Goal: Task Accomplishment & Management: Complete application form

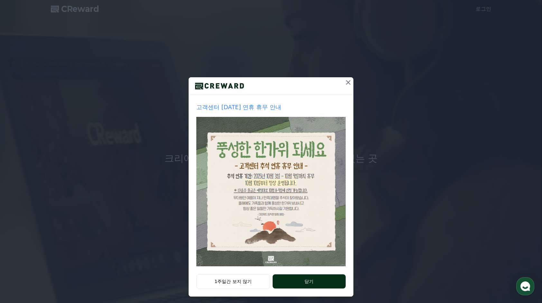
click at [293, 284] on button "닫기" at bounding box center [309, 281] width 73 height 14
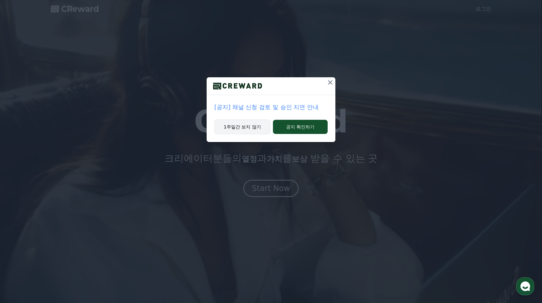
click at [260, 128] on button "1주일간 보지 않기" at bounding box center [242, 126] width 56 height 15
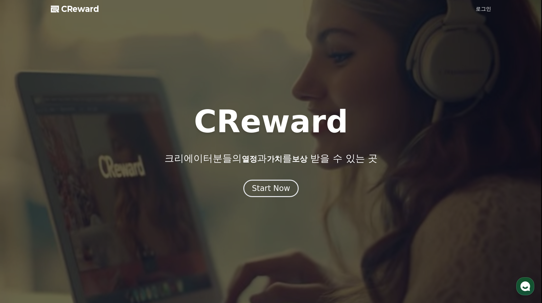
click at [481, 12] on link "로그인" at bounding box center [483, 9] width 15 height 8
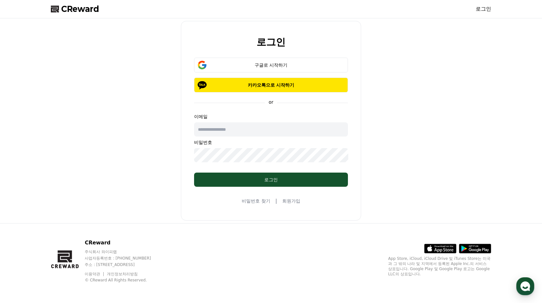
click at [292, 199] on link "회원가입" at bounding box center [291, 201] width 18 height 6
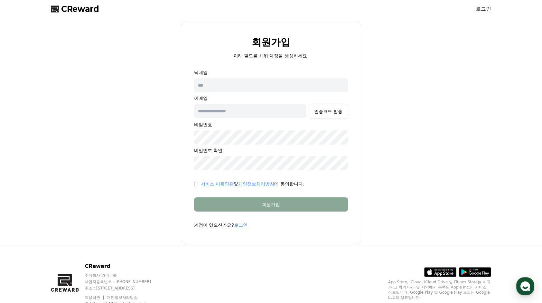
click at [270, 89] on input "text" at bounding box center [271, 85] width 154 height 14
type input "*"
type input "*********"
click at [271, 113] on input "text" at bounding box center [250, 111] width 112 height 14
click at [364, 93] on div "회원가입 아래 필드를 채워 계정을 생성하세요. 닉네임 ********* 이메일 인증코드 발송 비밀번호 비밀번호 확인 서비스 이용약관 및 개인정…" at bounding box center [270, 132] width 445 height 223
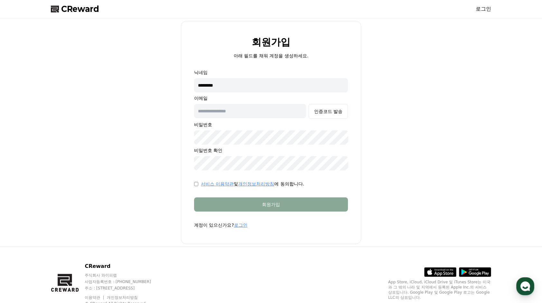
click at [276, 117] on input "text" at bounding box center [250, 111] width 112 height 14
drag, startPoint x: 380, startPoint y: 133, endPoint x: 431, endPoint y: 102, distance: 59.1
click at [380, 133] on div "회원가입 아래 필드를 채워 계정을 생성하세요. 닉네임 ********* 이메일 인증코드 발송 비밀번호 비밀번호 확인 서비스 이용약관 및 개인정…" at bounding box center [270, 132] width 445 height 223
click at [220, 112] on input "text" at bounding box center [250, 111] width 112 height 14
paste input "**********"
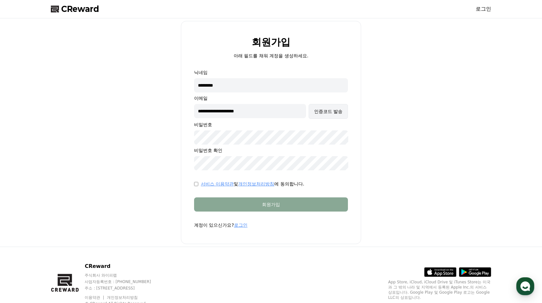
type input "**********"
click at [327, 111] on div "인증코드 발송" at bounding box center [328, 111] width 28 height 6
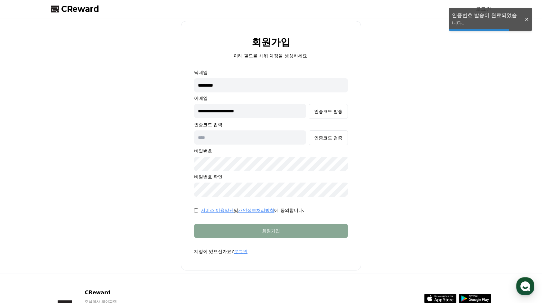
click at [281, 137] on input "text" at bounding box center [250, 137] width 112 height 14
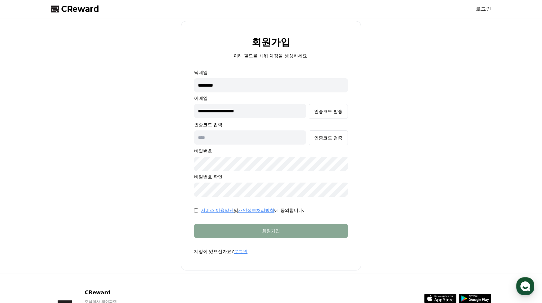
click at [277, 137] on input "text" at bounding box center [250, 137] width 112 height 14
type input "******"
click at [323, 138] on div "인증코드 검증" at bounding box center [328, 138] width 28 height 6
drag, startPoint x: 248, startPoint y: 147, endPoint x: 248, endPoint y: 156, distance: 9.0
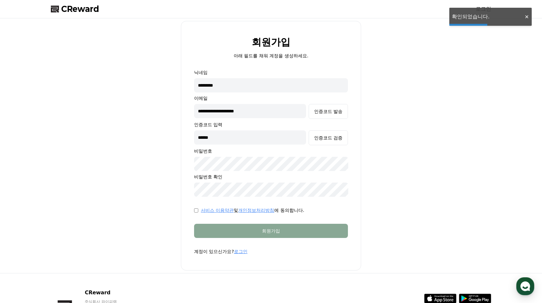
click at [248, 148] on div "**********" at bounding box center [271, 132] width 154 height 127
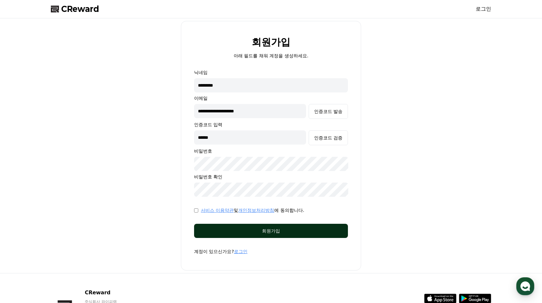
click at [248, 232] on div "회원가입" at bounding box center [271, 231] width 128 height 6
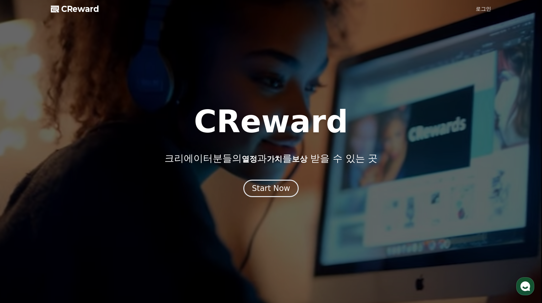
click at [496, 5] on div at bounding box center [271, 151] width 542 height 303
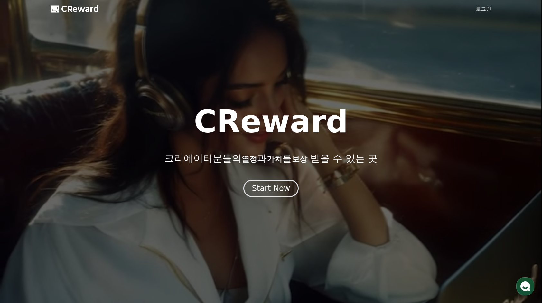
click at [475, 12] on div at bounding box center [271, 151] width 542 height 303
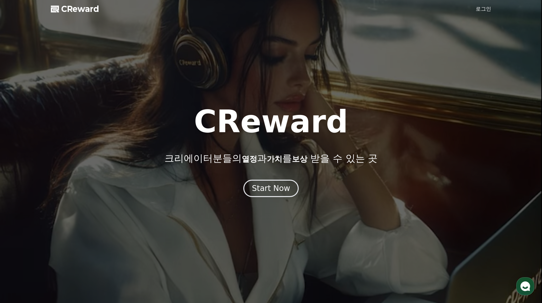
click at [478, 9] on link "로그인" at bounding box center [483, 9] width 15 height 8
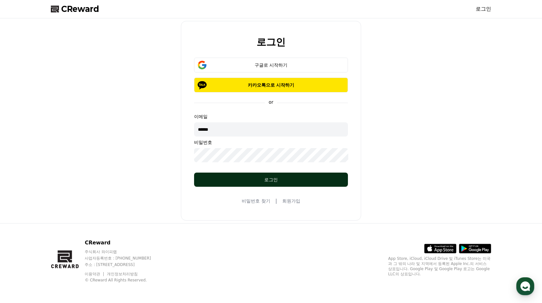
click at [271, 178] on div "로그인" at bounding box center [271, 179] width 128 height 6
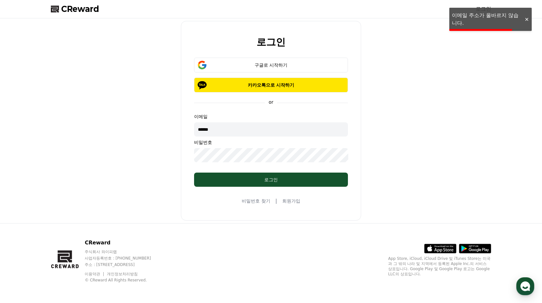
drag, startPoint x: 290, startPoint y: 136, endPoint x: 249, endPoint y: 135, distance: 40.5
click at [249, 135] on input "******" at bounding box center [271, 129] width 154 height 14
drag, startPoint x: 248, startPoint y: 131, endPoint x: 173, endPoint y: 136, distance: 74.9
click at [161, 138] on div "로그인 구글로 시작하기 카카오톡으로 시작하기 or 이메일 ****** 비밀번호 로그인 비밀번호 찾기 | 회원가입" at bounding box center [270, 121] width 445 height 200
click at [206, 130] on input "text" at bounding box center [271, 129] width 154 height 14
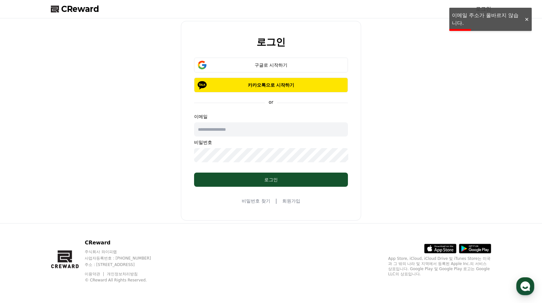
paste input "**********"
type input "**********"
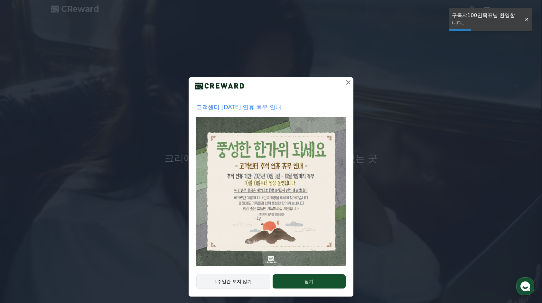
drag, startPoint x: 234, startPoint y: 283, endPoint x: 241, endPoint y: 277, distance: 8.9
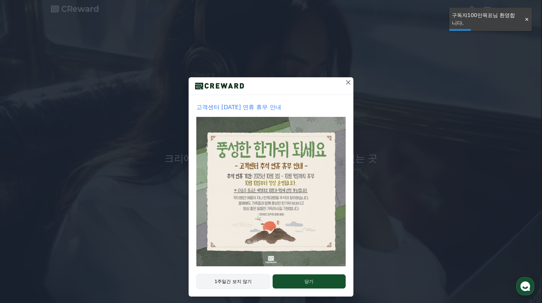
click at [234, 283] on button "1주일간 보지 않기" at bounding box center [233, 281] width 74 height 15
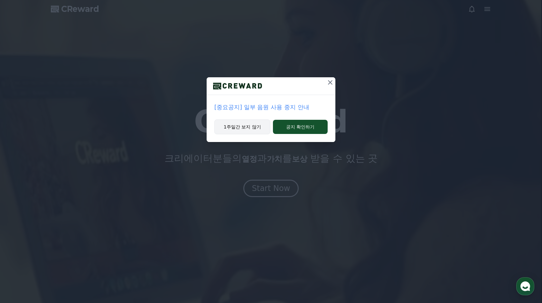
click at [247, 129] on button "1주일간 보지 않기" at bounding box center [242, 126] width 56 height 15
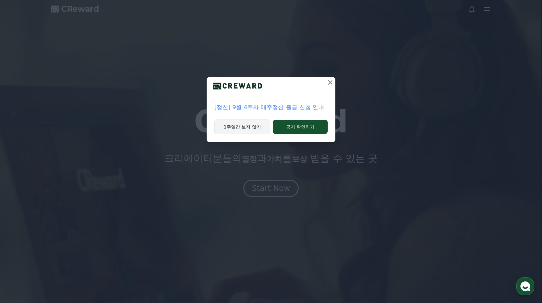
click at [236, 125] on button "1주일간 보지 않기" at bounding box center [242, 126] width 56 height 15
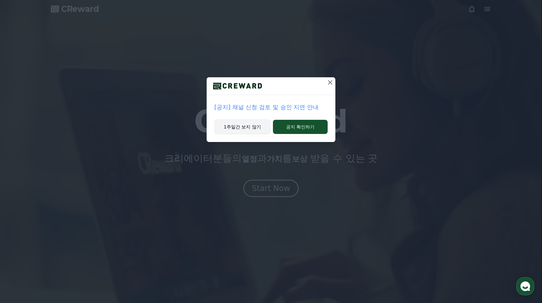
click at [238, 125] on button "1주일간 보지 않기" at bounding box center [242, 126] width 56 height 15
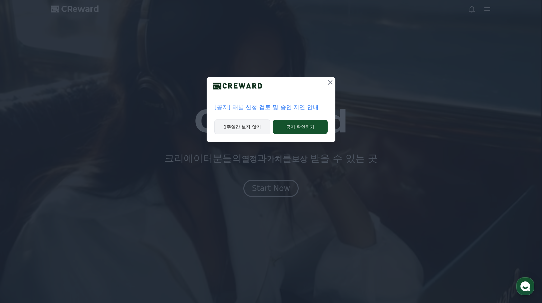
click at [238, 125] on button "1주일간 보지 않기" at bounding box center [242, 126] width 56 height 15
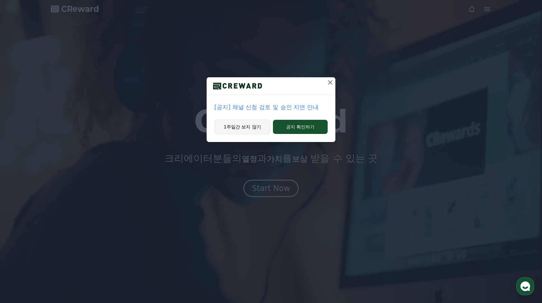
click at [238, 125] on h1 "CReward" at bounding box center [271, 121] width 154 height 31
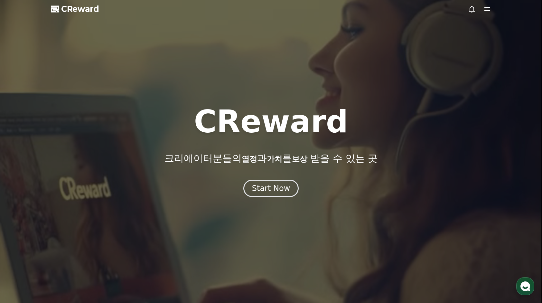
click at [238, 125] on h1 "CReward" at bounding box center [271, 121] width 154 height 31
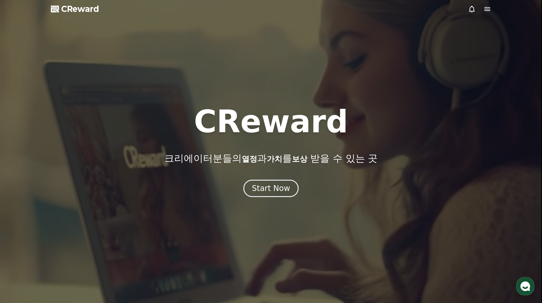
drag, startPoint x: 238, startPoint y: 125, endPoint x: 365, endPoint y: 116, distance: 127.4
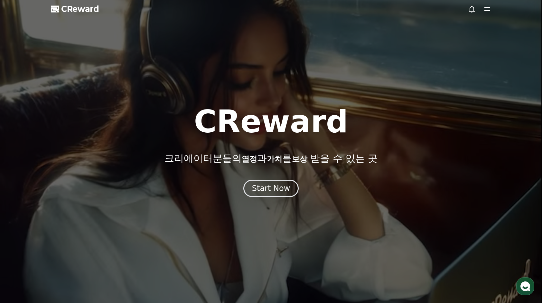
click at [405, 79] on div at bounding box center [271, 151] width 542 height 303
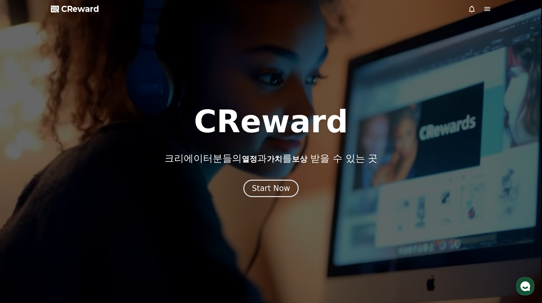
click at [485, 12] on icon at bounding box center [487, 9] width 8 height 8
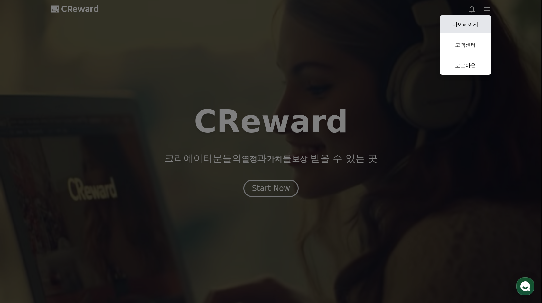
click at [483, 25] on link "마이페이지" at bounding box center [465, 24] width 51 height 18
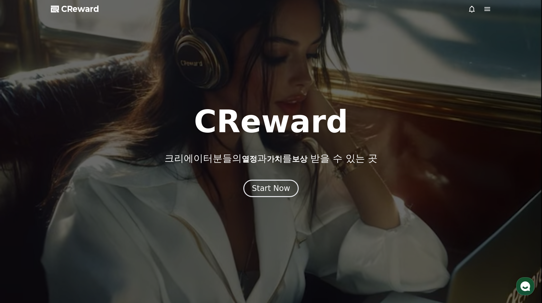
select select "**********"
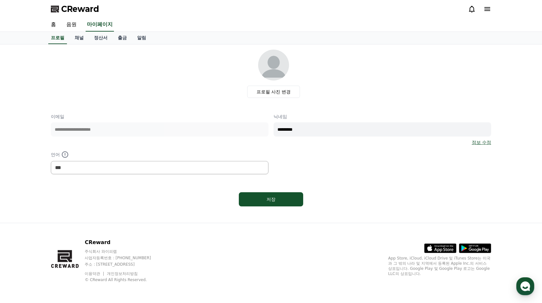
drag, startPoint x: 115, startPoint y: 106, endPoint x: 113, endPoint y: 96, distance: 9.7
click at [115, 106] on div "**********" at bounding box center [271, 129] width 440 height 159
click at [79, 23] on link "음원" at bounding box center [71, 25] width 21 height 14
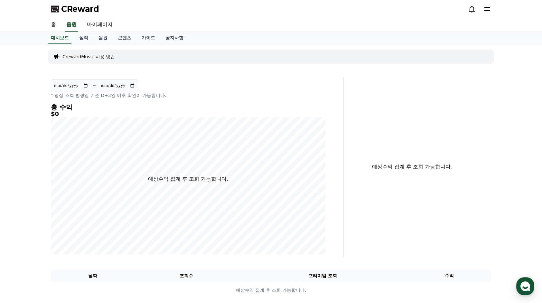
click at [60, 26] on link "홈" at bounding box center [53, 25] width 15 height 14
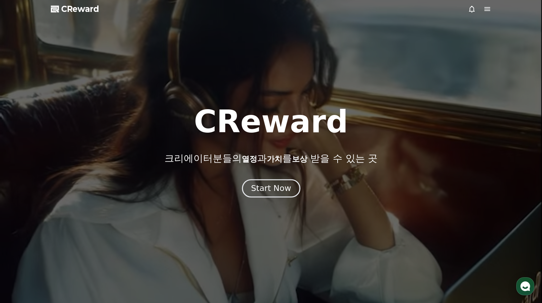
click at [253, 192] on div "Start Now" at bounding box center [271, 188] width 40 height 11
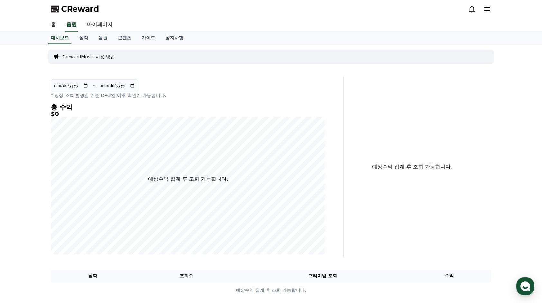
drag, startPoint x: 228, startPoint y: 105, endPoint x: 181, endPoint y: 72, distance: 57.8
click at [228, 105] on h4 "총 수익" at bounding box center [188, 107] width 274 height 7
click at [84, 41] on link "실적" at bounding box center [83, 38] width 19 height 12
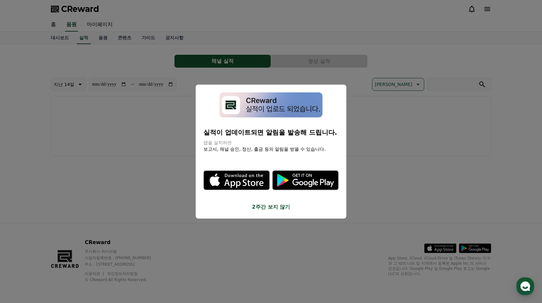
click at [280, 204] on button "2주간 보지 않기" at bounding box center [270, 207] width 135 height 8
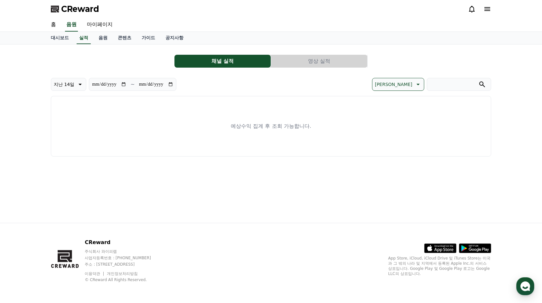
click at [158, 55] on div "채널 실적 영상 실적" at bounding box center [271, 61] width 440 height 13
click at [330, 61] on button "영상 실적" at bounding box center [319, 61] width 96 height 13
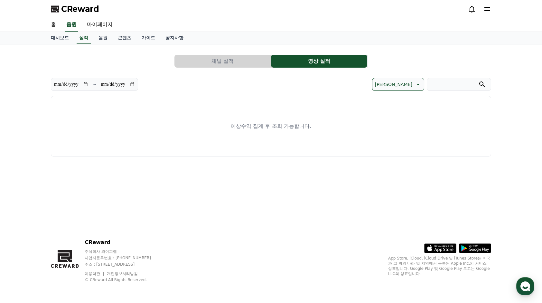
click at [256, 61] on button "채널 실적" at bounding box center [222, 61] width 96 height 13
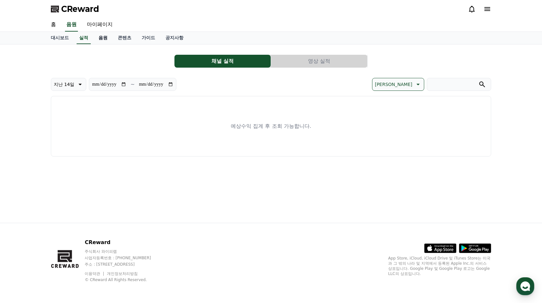
click at [112, 39] on link "음원" at bounding box center [102, 38] width 19 height 12
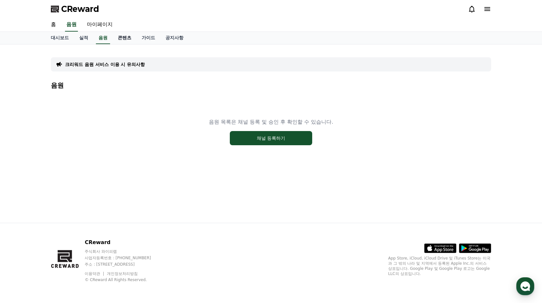
click at [117, 38] on link "콘텐츠" at bounding box center [125, 38] width 24 height 12
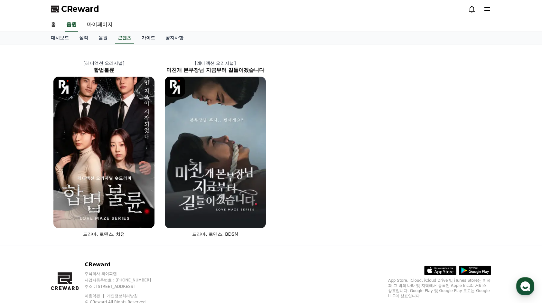
click at [149, 36] on link "가이드" at bounding box center [148, 38] width 24 height 12
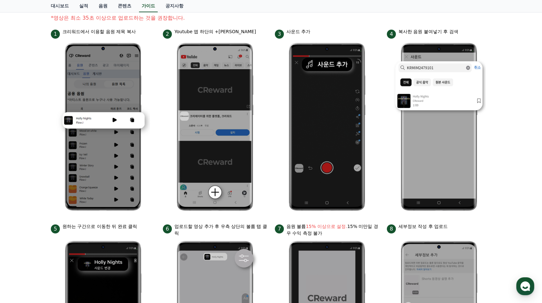
scroll to position [64, 0]
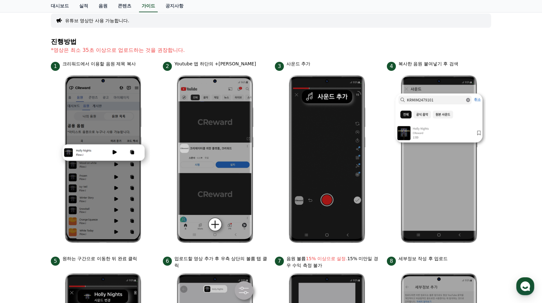
drag, startPoint x: 172, startPoint y: 64, endPoint x: 218, endPoint y: 64, distance: 45.1
click at [218, 64] on div "2 Youtube 앱 하단의 +버튼 클릭" at bounding box center [215, 65] width 104 height 10
click at [218, 64] on p "Youtube 앱 하단의 +버튼 클릭" at bounding box center [214, 63] width 81 height 7
click at [256, 64] on div "2 Youtube 앱 하단의 +버튼 클릭" at bounding box center [215, 65] width 104 height 10
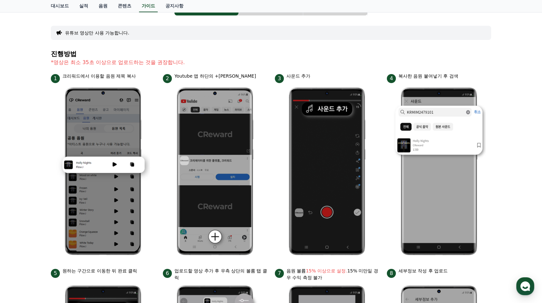
scroll to position [51, 0]
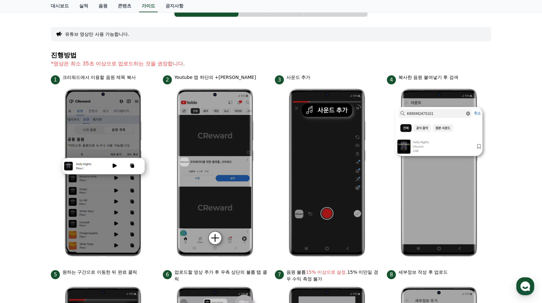
click at [204, 63] on p "*영상은 최소 35초 이상으로 업로드하는 것을 권장합니다." at bounding box center [271, 64] width 440 height 8
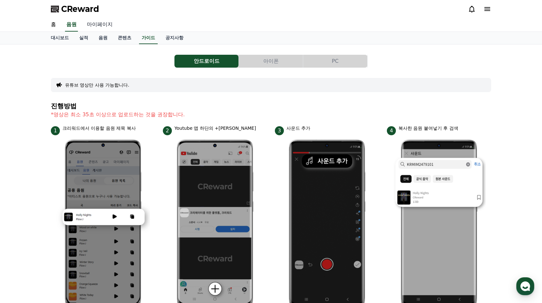
click at [115, 26] on link "마이페이지" at bounding box center [100, 25] width 36 height 14
select select "**********"
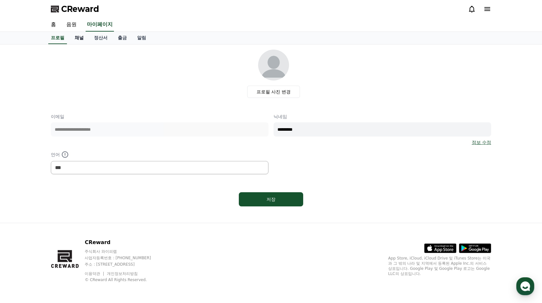
click at [82, 40] on link "채널" at bounding box center [79, 38] width 19 height 12
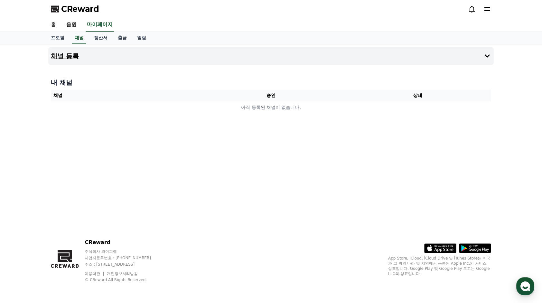
click at [132, 50] on button "채널 등록" at bounding box center [270, 56] width 445 height 18
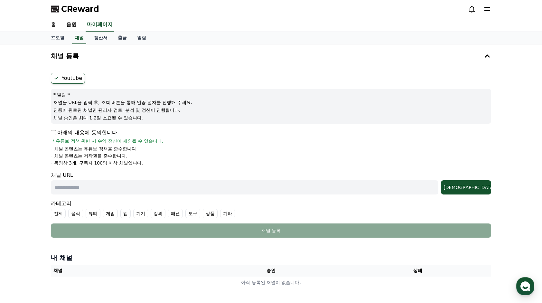
click at [53, 129] on p "아래의 내용에 동의합니다." at bounding box center [85, 133] width 68 height 8
click at [50, 136] on div "Youtube * 알림 * 채널을 URL을 입력 후, 조회 버튼을 통해 인증 절차를 진행해 주세요. 인증이 완료된 채널만 관리자 검토, 분석 …" at bounding box center [270, 155] width 445 height 170
click at [88, 185] on input "text" at bounding box center [244, 187] width 387 height 14
paste input "**********"
type input "**********"
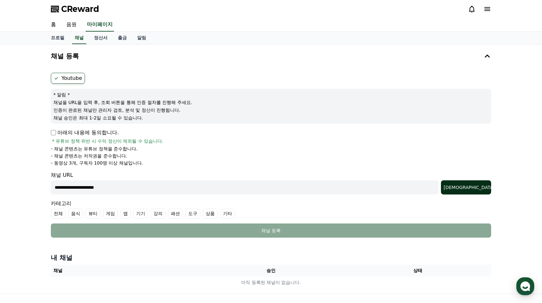
click at [471, 187] on div "조회" at bounding box center [465, 187] width 45 height 6
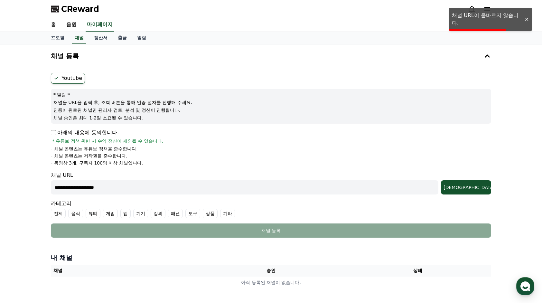
click at [226, 189] on input "**********" at bounding box center [244, 187] width 387 height 14
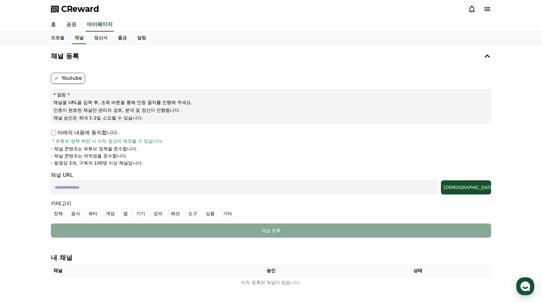
drag, startPoint x: 121, startPoint y: 185, endPoint x: 125, endPoint y: 185, distance: 4.2
click at [121, 185] on input "text" at bounding box center [244, 187] width 387 height 14
paste input "**********"
click at [480, 181] on button "조회" at bounding box center [466, 187] width 50 height 14
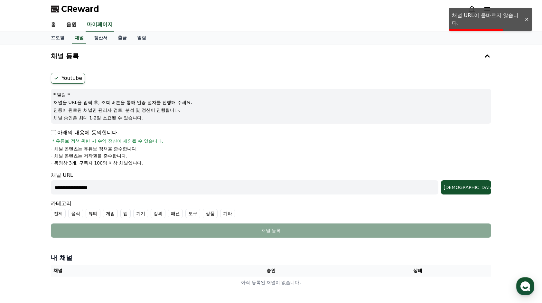
click at [154, 190] on input "**********" at bounding box center [244, 187] width 387 height 14
paste input "**********"
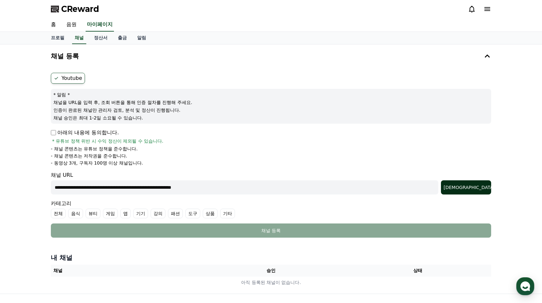
type input "**********"
click at [472, 189] on div "조회" at bounding box center [465, 187] width 45 height 6
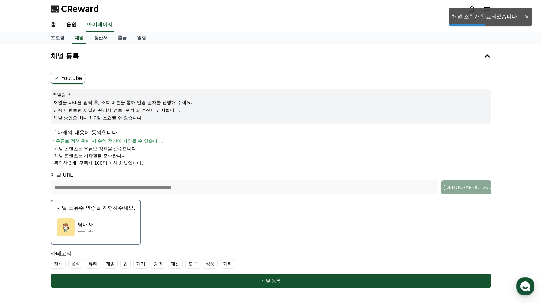
click at [261, 219] on form "**********" at bounding box center [271, 180] width 440 height 215
click at [96, 221] on div "탐내자 구독 592" at bounding box center [96, 227] width 79 height 26
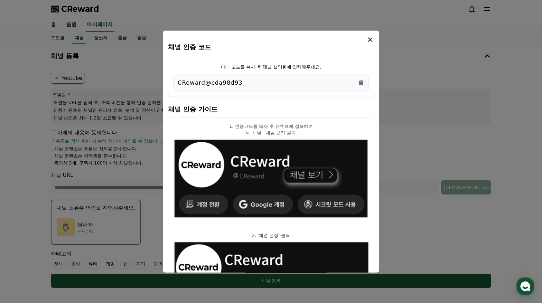
click at [308, 82] on div "CReward@cda98d93" at bounding box center [271, 82] width 187 height 9
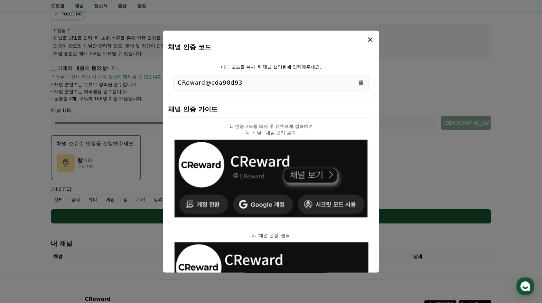
scroll to position [32, 0]
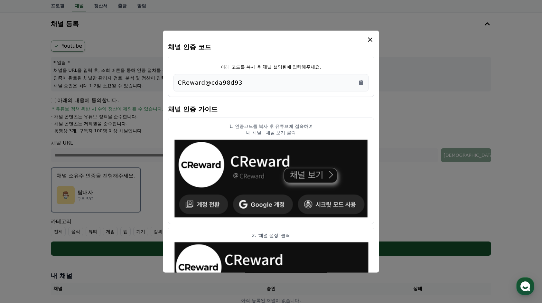
click at [257, 79] on div "CReward@cda98d93" at bounding box center [271, 82] width 187 height 9
drag, startPoint x: 256, startPoint y: 81, endPoint x: 177, endPoint y: 84, distance: 79.2
click at [178, 84] on div "CReward@cda98d93" at bounding box center [271, 82] width 187 height 9
copy p "CReward@cda98d93"
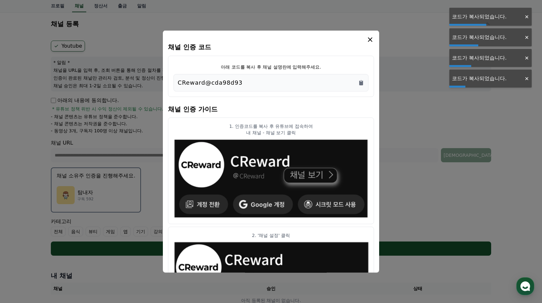
click at [320, 124] on p "1. 인증코드를 복사 후 유튜브에 접속하여" at bounding box center [270, 126] width 195 height 6
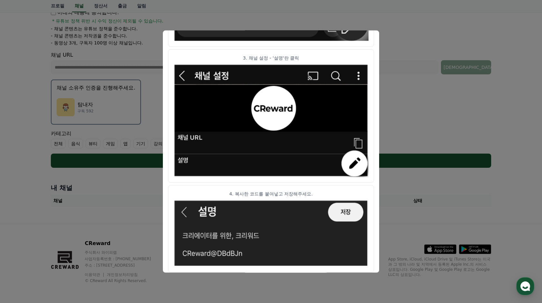
scroll to position [312, 0]
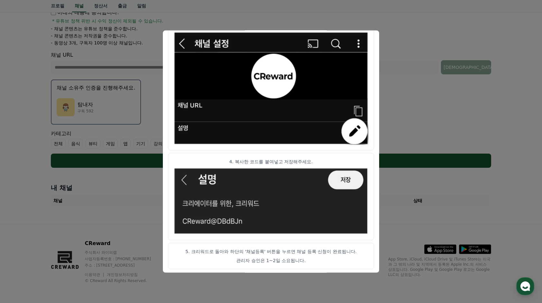
drag, startPoint x: 190, startPoint y: 249, endPoint x: 207, endPoint y: 249, distance: 17.4
click at [207, 249] on p "5. 크리워드로 돌아와 하단의 '채널등록' 버튼을 누르면 채널 등록 신청이 완료됩니다." at bounding box center [270, 251] width 195 height 6
drag, startPoint x: 207, startPoint y: 249, endPoint x: 204, endPoint y: 251, distance: 3.5
click at [204, 251] on p "5. 크리워드로 돌아와 하단의 '채널등록' 버튼을 누르면 채널 등록 신청이 완료됩니다." at bounding box center [270, 251] width 195 height 6
click at [192, 249] on p "5. 크리워드로 돌아와 하단의 '채널등록' 버튼을 누르면 채널 등록 신청이 완료됩니다." at bounding box center [270, 251] width 195 height 6
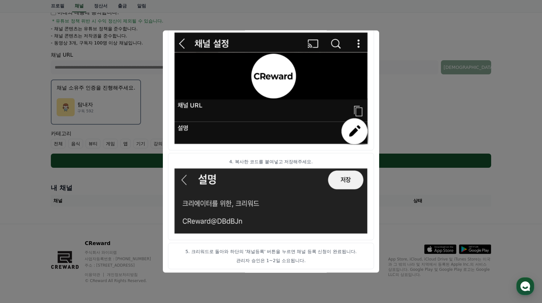
click at [409, 57] on button "close modal" at bounding box center [271, 151] width 542 height 303
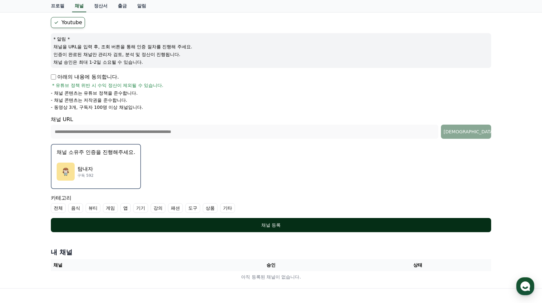
scroll to position [120, 0]
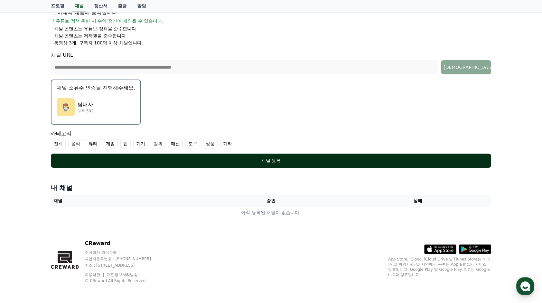
click at [144, 157] on div "채널 등록" at bounding box center [271, 160] width 414 height 6
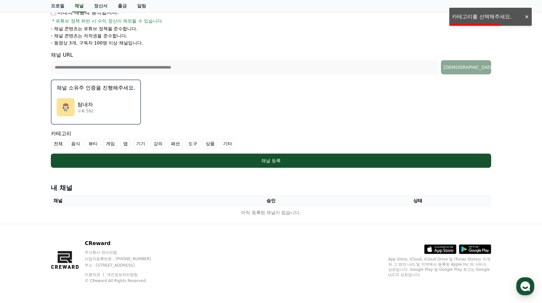
click at [59, 147] on label "전체" at bounding box center [58, 144] width 15 height 10
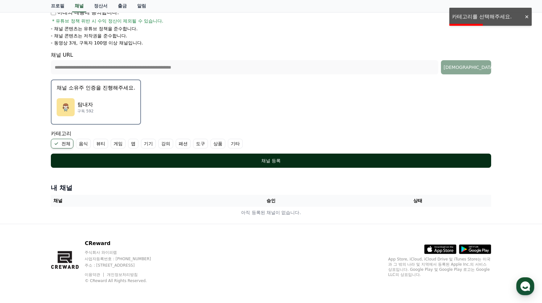
click at [107, 160] on div "채널 등록" at bounding box center [271, 160] width 414 height 6
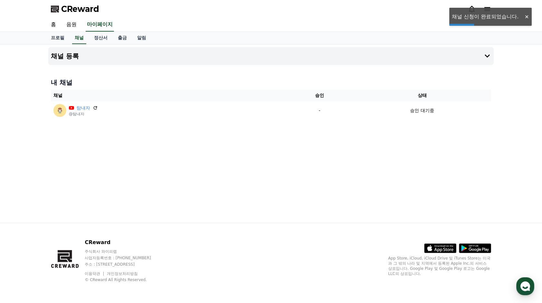
click at [278, 136] on div "채널 등록 내 채널 채널 승인 상태 탐내자 @탐내자 - 승인 대기중" at bounding box center [271, 133] width 451 height 178
click at [82, 54] on button "채널 등록" at bounding box center [270, 56] width 445 height 18
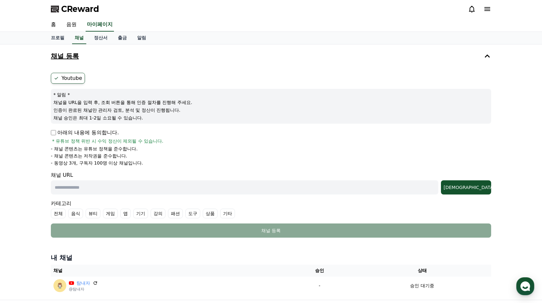
click at [81, 55] on button "채널 등록" at bounding box center [270, 56] width 445 height 18
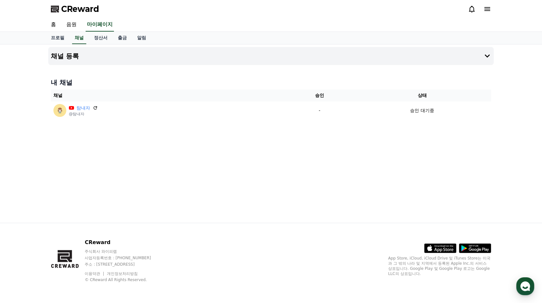
click at [284, 143] on div "채널 등록 내 채널 채널 승인 상태 탐내자 @탐내자 - 승인 대기중" at bounding box center [271, 133] width 451 height 178
click at [368, 132] on div "채널 등록 내 채널 채널 승인 상태 탐내자 @탐내자 - 승인 대기중" at bounding box center [271, 133] width 451 height 178
